Goal: Transaction & Acquisition: Purchase product/service

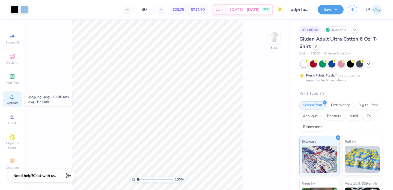
click at [15, 96] on icon at bounding box center [12, 97] width 7 height 7
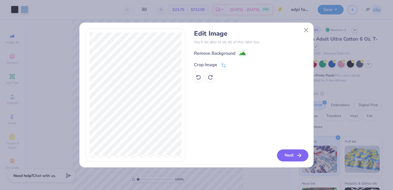
click at [285, 156] on button "Next" at bounding box center [292, 156] width 31 height 12
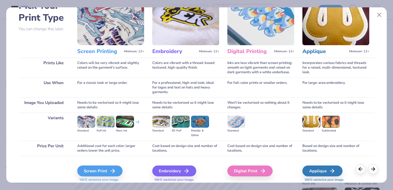
scroll to position [54, 0]
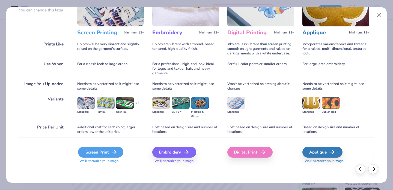
click at [113, 154] on icon at bounding box center [114, 152] width 7 height 7
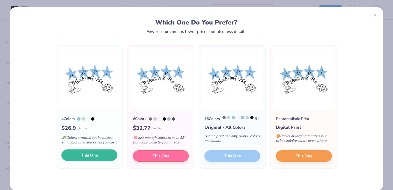
click at [111, 160] on button "This One" at bounding box center [89, 155] width 56 height 11
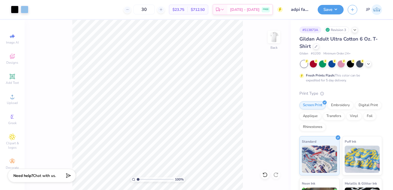
click at [10, 119] on div at bounding box center [196, 95] width 393 height 190
click at [14, 97] on icon at bounding box center [12, 97] width 7 height 7
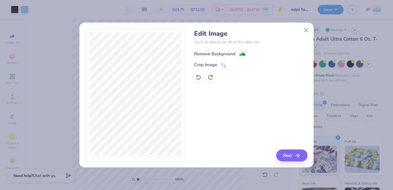
click at [243, 56] on image at bounding box center [242, 54] width 6 height 6
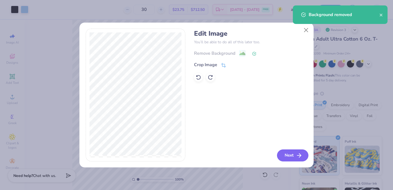
click at [292, 157] on button "Next" at bounding box center [292, 156] width 31 height 12
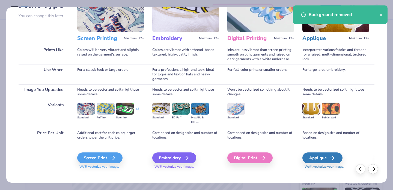
scroll to position [53, 0]
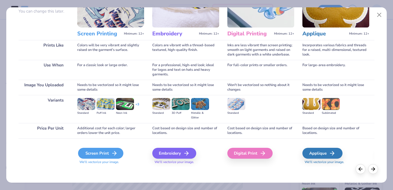
click at [117, 154] on icon at bounding box center [114, 153] width 7 height 7
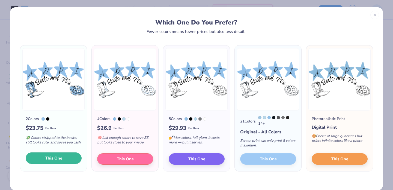
click at [66, 163] on button "This One" at bounding box center [54, 158] width 56 height 11
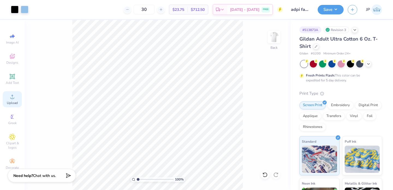
click at [13, 99] on circle at bounding box center [12, 98] width 3 height 3
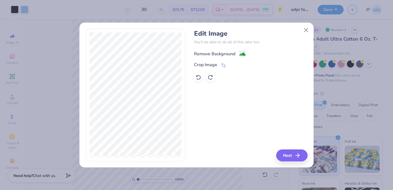
click at [242, 50] on div "Remove Background" at bounding box center [250, 53] width 113 height 7
click at [242, 54] on image at bounding box center [242, 54] width 6 height 6
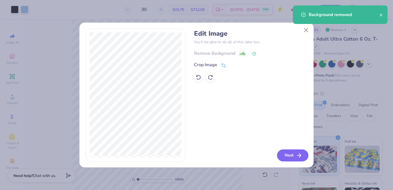
click at [286, 157] on button "Next" at bounding box center [292, 156] width 31 height 12
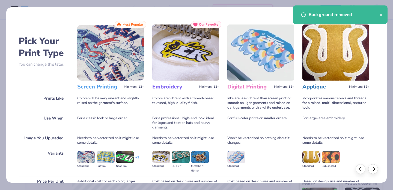
scroll to position [54, 0]
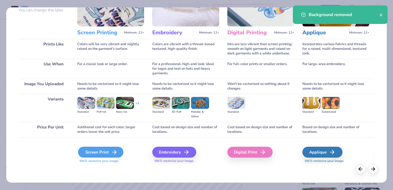
click at [114, 151] on icon at bounding box center [114, 152] width 7 height 7
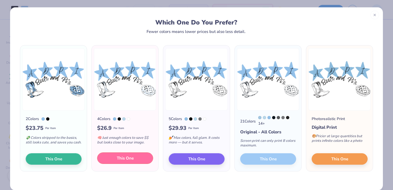
click at [123, 162] on span "This One" at bounding box center [125, 159] width 17 height 6
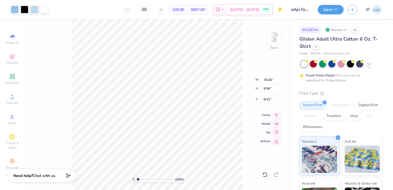
drag, startPoint x: 116, startPoint y: 86, endPoint x: 131, endPoint y: 97, distance: 18.3
click at [131, 97] on div at bounding box center [196, 95] width 393 height 190
type input "11.59"
type input "6.92"
type input "9.54"
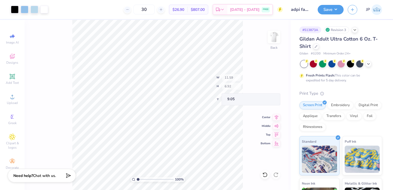
type input "9.05"
